Goal: Information Seeking & Learning: Learn about a topic

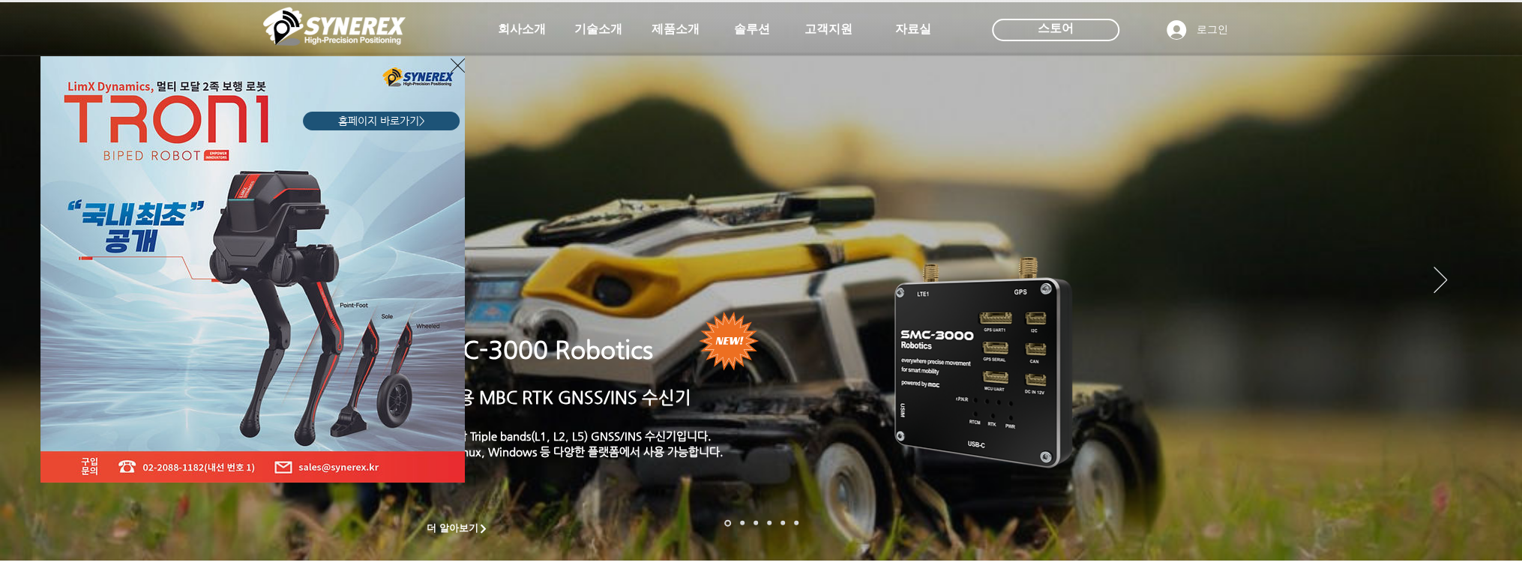
click at [454, 64] on icon "사이트로 돌아가기" at bounding box center [458, 65] width 14 height 19
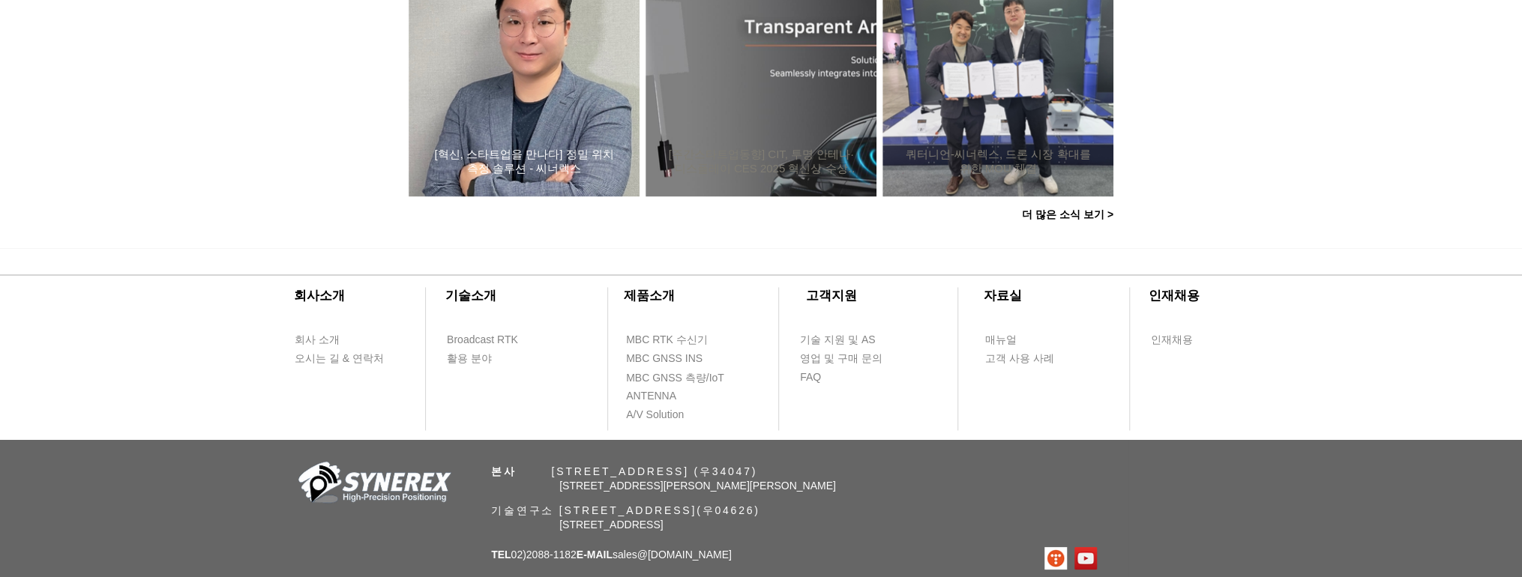
scroll to position [1431, 0]
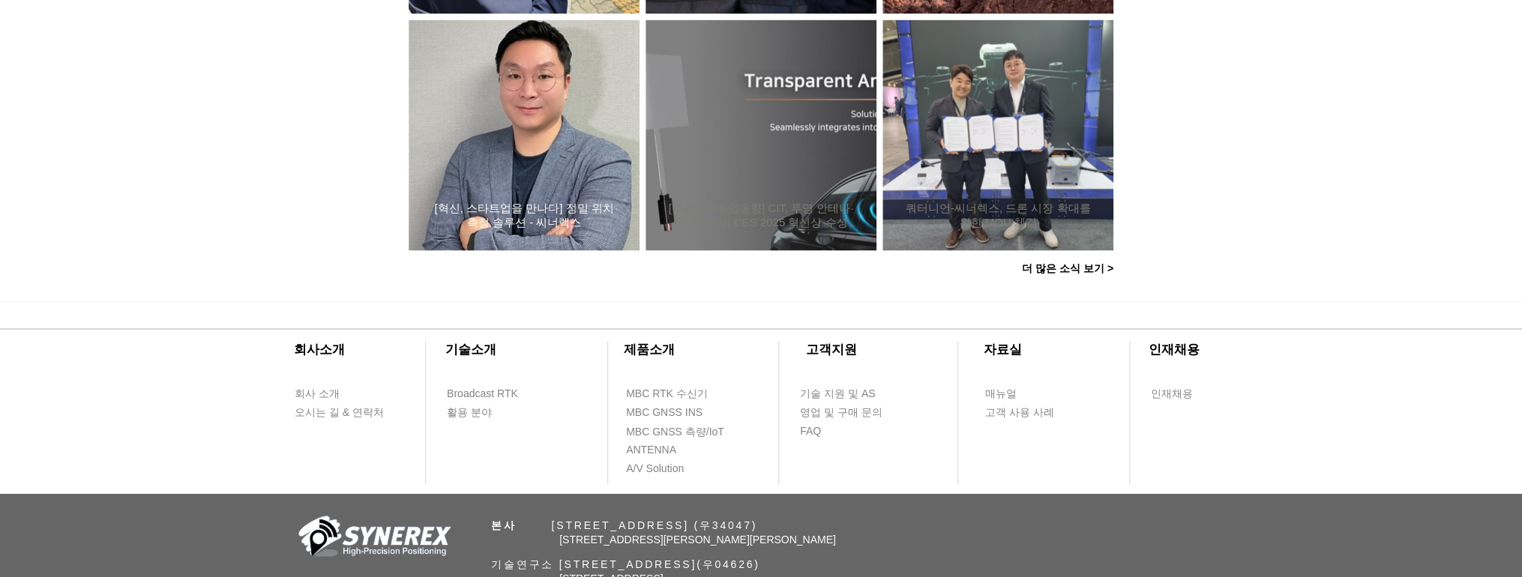
click at [514, 166] on div "[혁신, 스타트업을 만나다] 정밀 위치측정 솔루션 - 씨너렉스" at bounding box center [524, 134] width 190 height 195
click at [549, 137] on div "[혁신, 스타트업을 만나다] 정밀 위치측정 솔루션 - 씨너렉스" at bounding box center [524, 134] width 190 height 195
drag, startPoint x: 549, startPoint y: 137, endPoint x: 544, endPoint y: 259, distance: 121.5
click at [544, 261] on div "서울도시가스, ‘스마트 측량’ 시대 연다… GASMAP 기능 통합 완료 씨너렉스 “확장성 뛰어난 ‘초정밀 위성항법 장치’로 자율주행 시대 맞이…" at bounding box center [761, 17] width 735 height 498
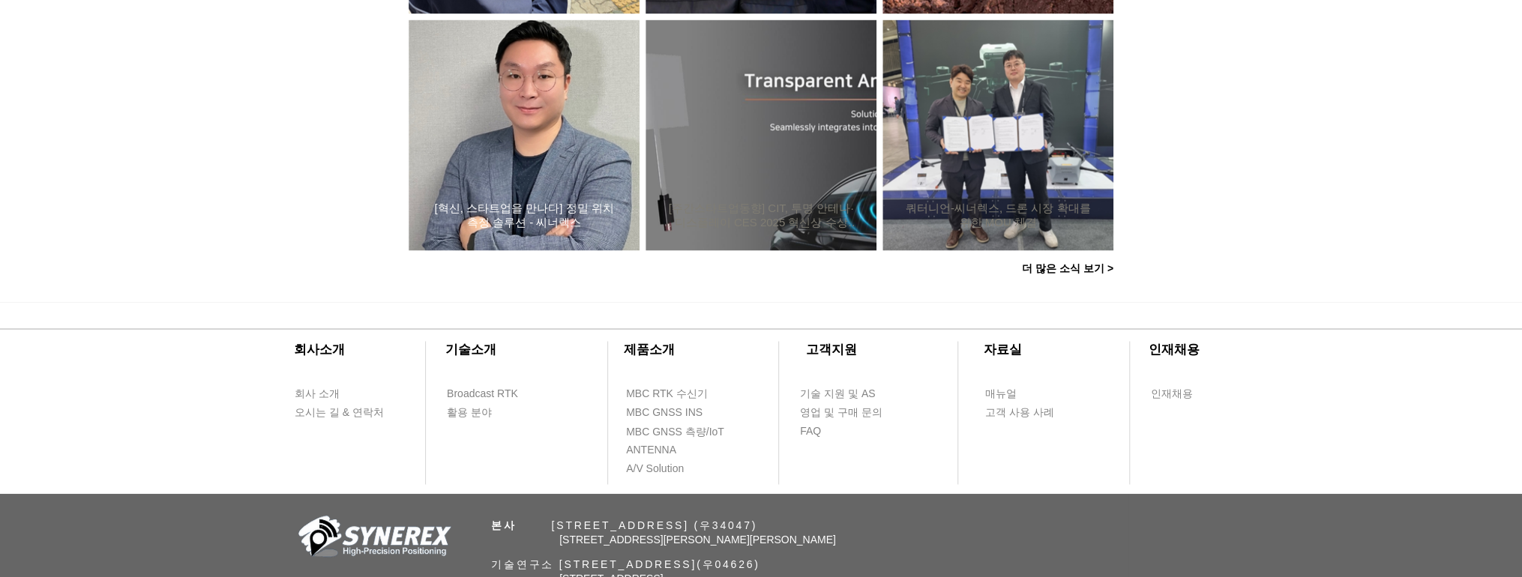
click at [540, 225] on h2 "[혁신, 스타트업을 만나다] 정밀 위치측정 솔루션 - 씨너렉스" at bounding box center [524, 216] width 186 height 28
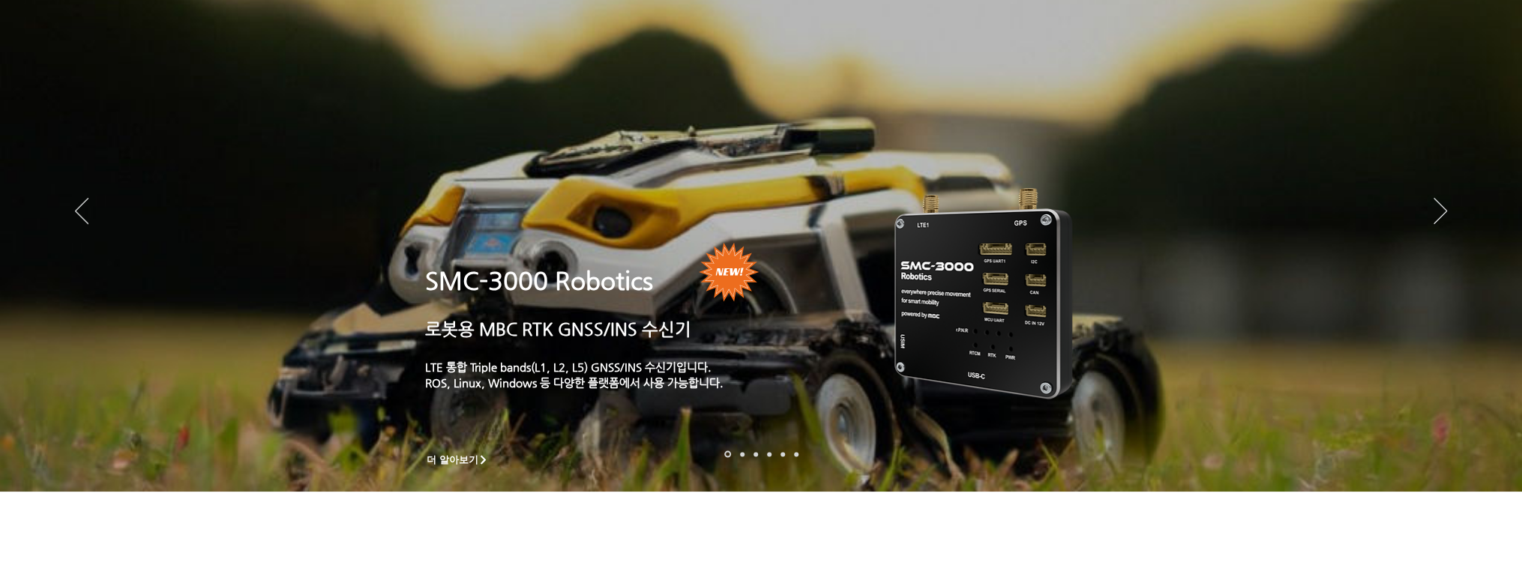
scroll to position [0, 0]
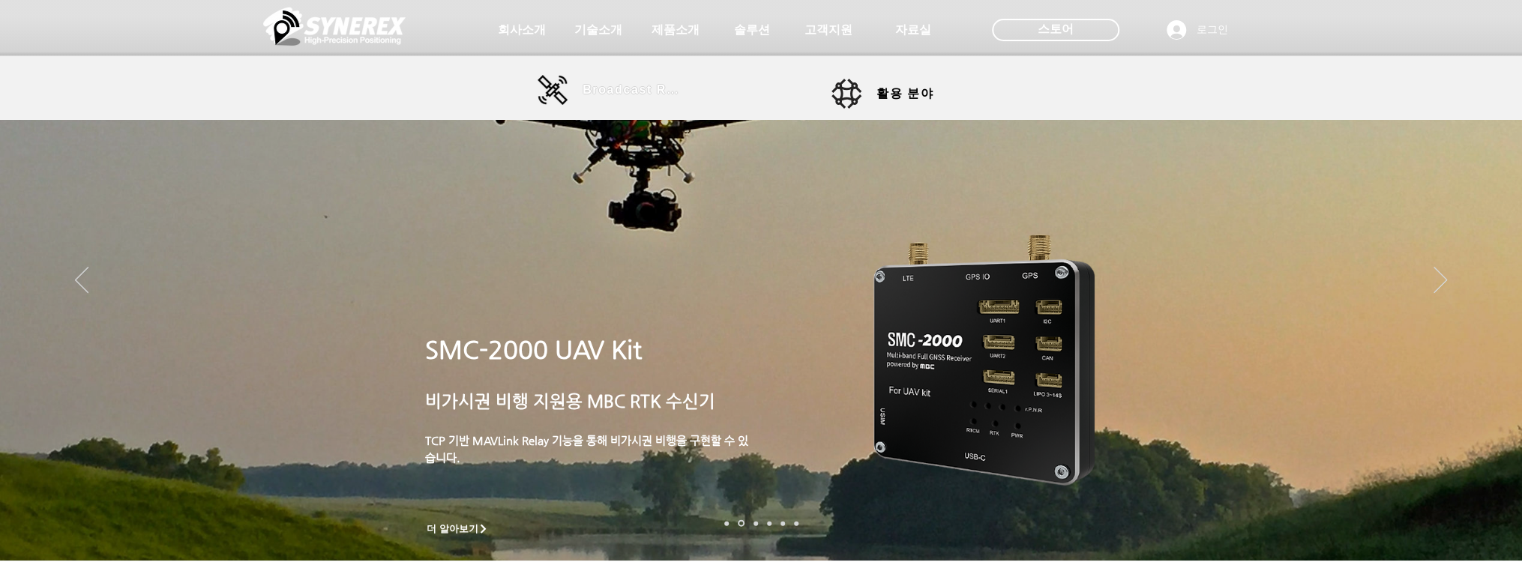
click at [633, 88] on span "Broadcast RTK" at bounding box center [633, 89] width 101 height 13
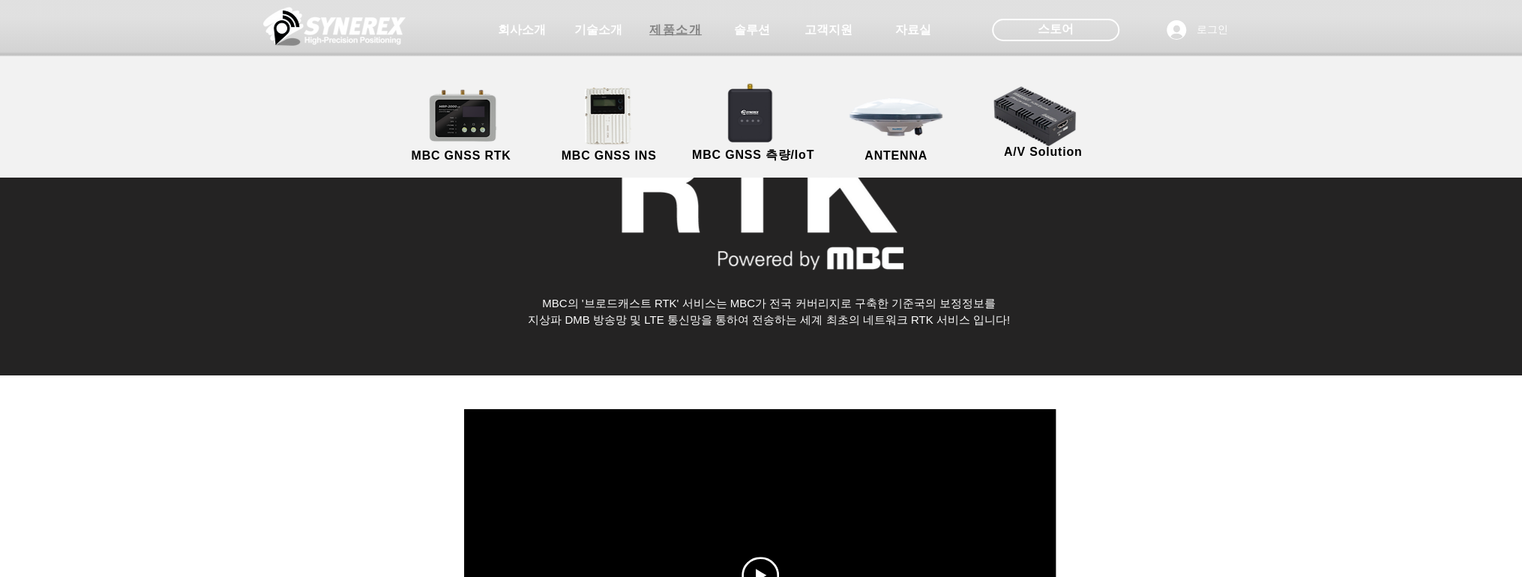
click at [670, 31] on span "제품소개" at bounding box center [675, 30] width 52 height 16
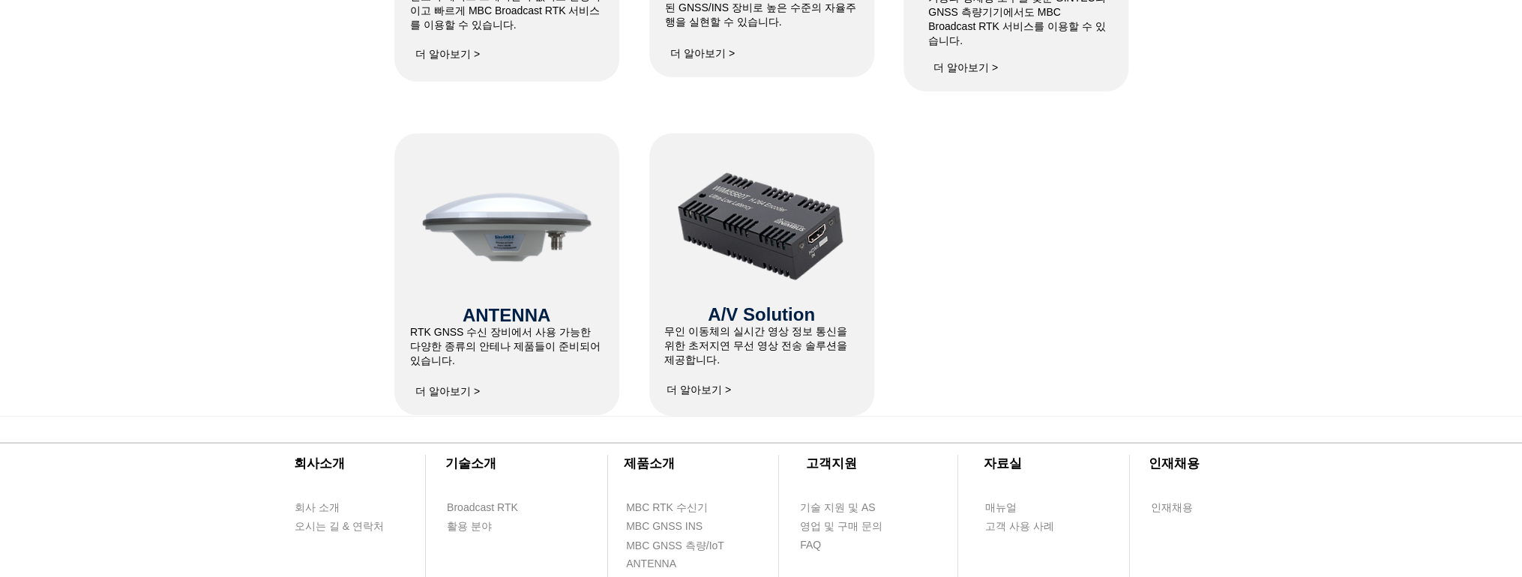
scroll to position [1020, 0]
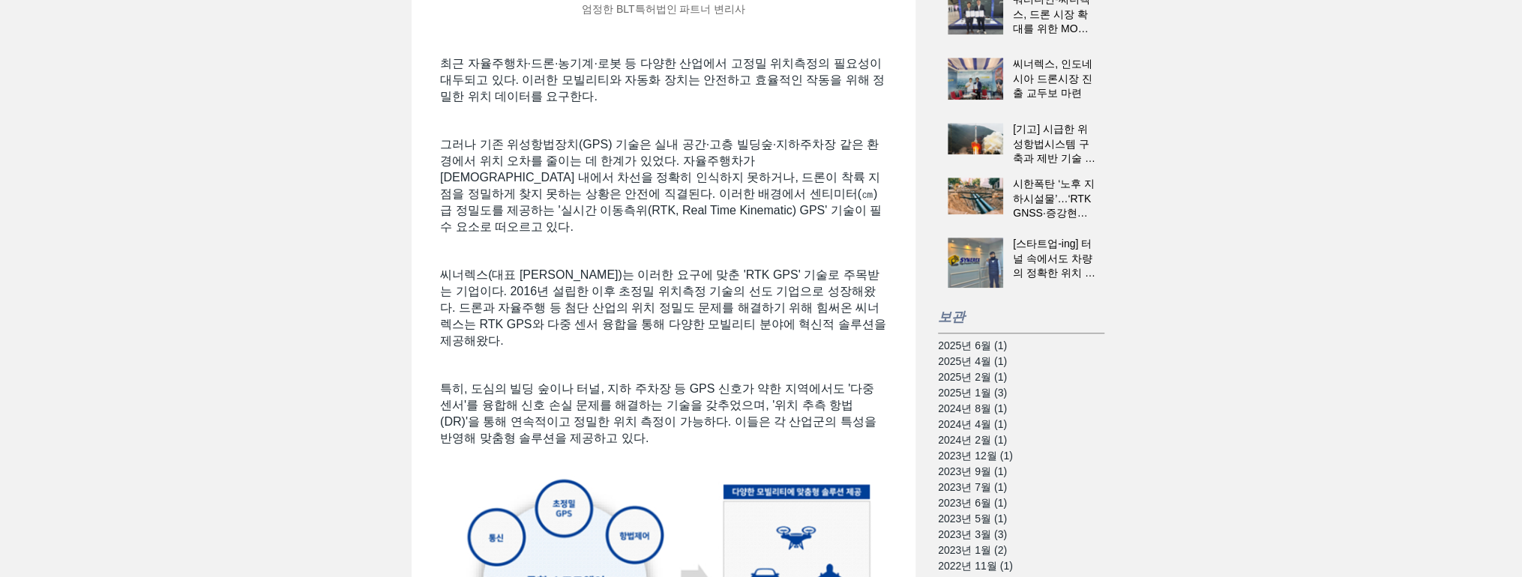
scroll to position [780, 0]
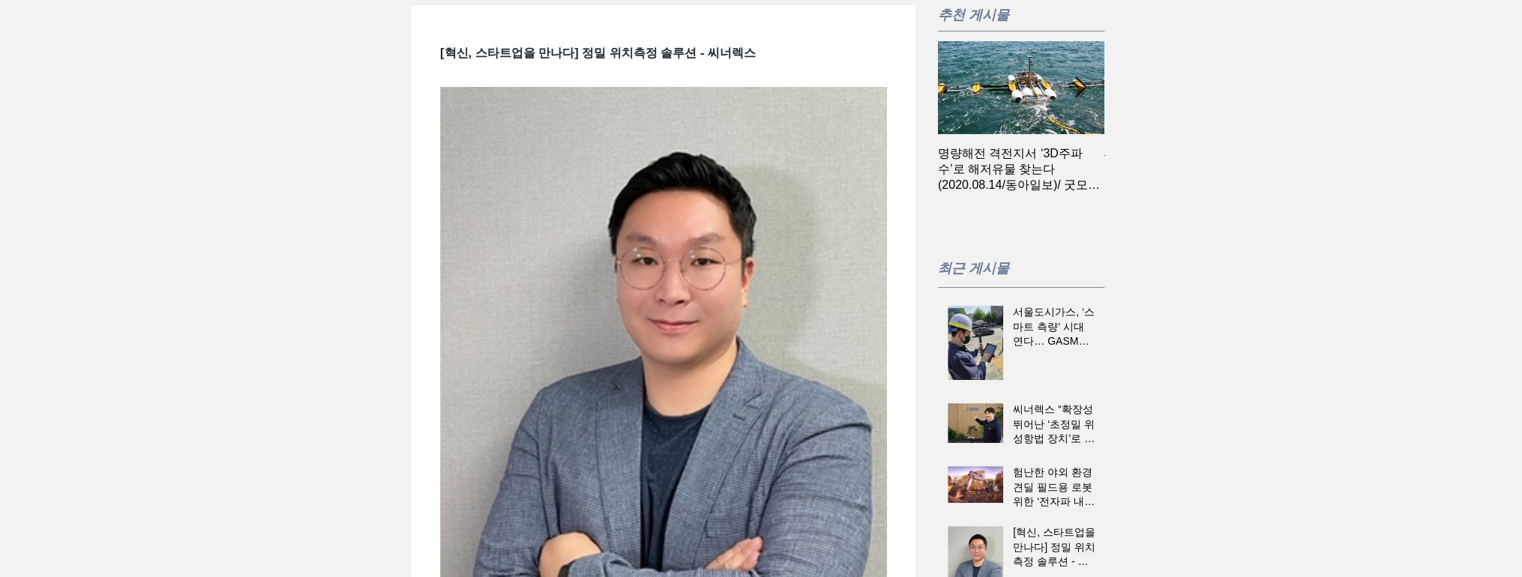
scroll to position [0, 0]
